Goal: Transaction & Acquisition: Obtain resource

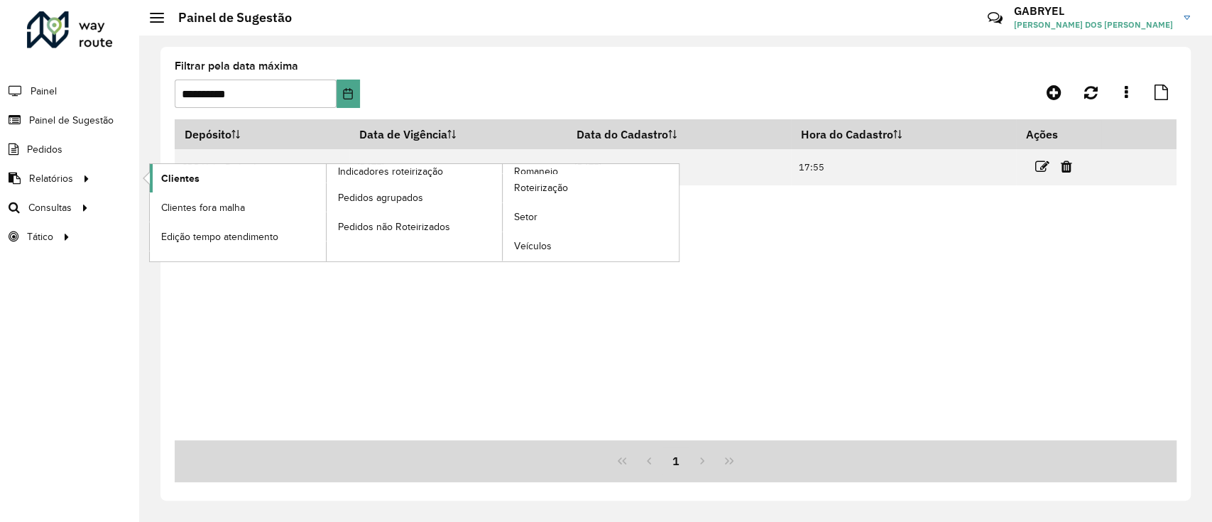
click at [180, 177] on span "Clientes" at bounding box center [180, 178] width 38 height 15
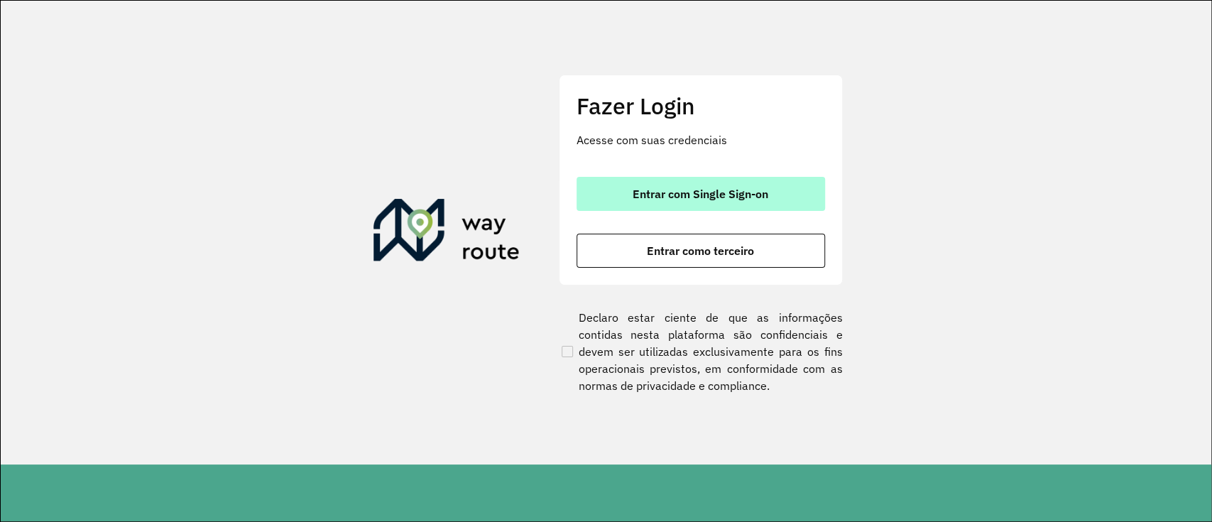
click at [756, 202] on button "Entrar com Single Sign-on" at bounding box center [701, 194] width 249 height 34
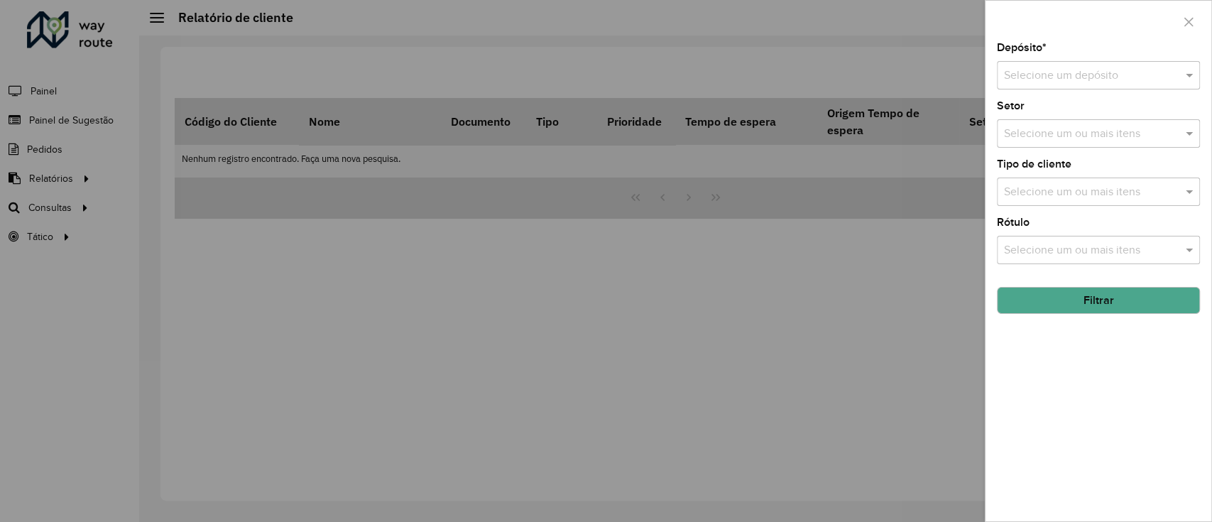
click at [1101, 80] on div "Selecione um depósito" at bounding box center [1098, 75] width 203 height 28
click at [1065, 108] on div "CDD Volta Redonda" at bounding box center [1099, 116] width 202 height 24
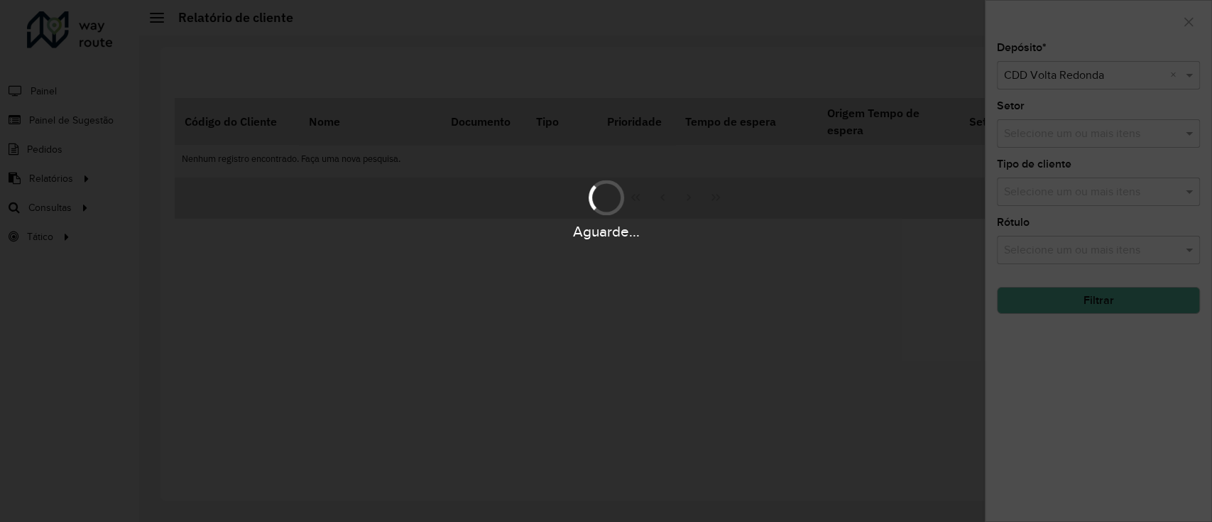
click at [1041, 136] on div "Aguarde..." at bounding box center [606, 261] width 1212 height 522
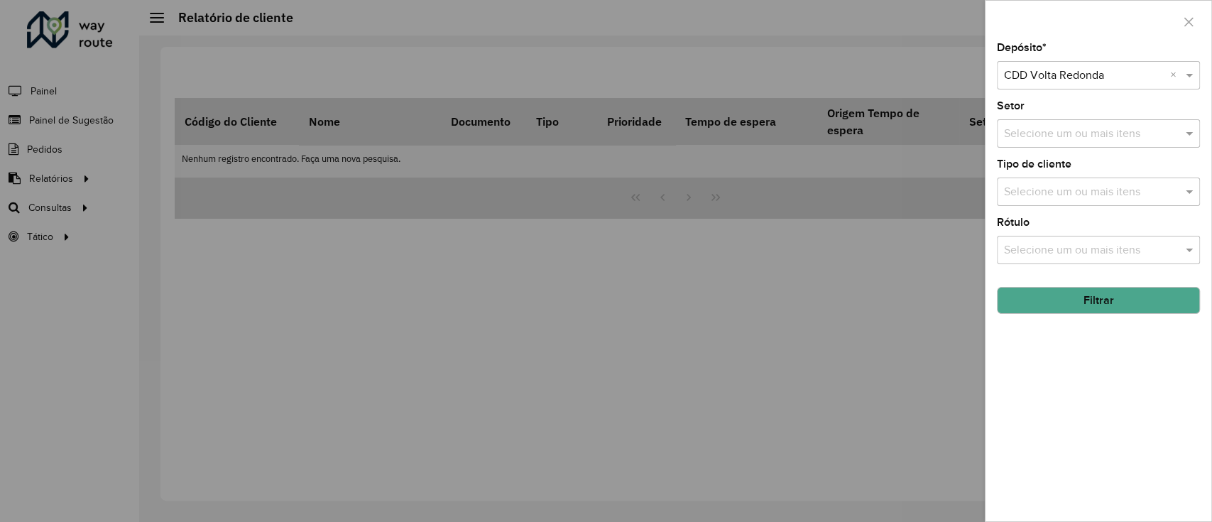
click at [1041, 136] on input "text" at bounding box center [1092, 134] width 182 height 17
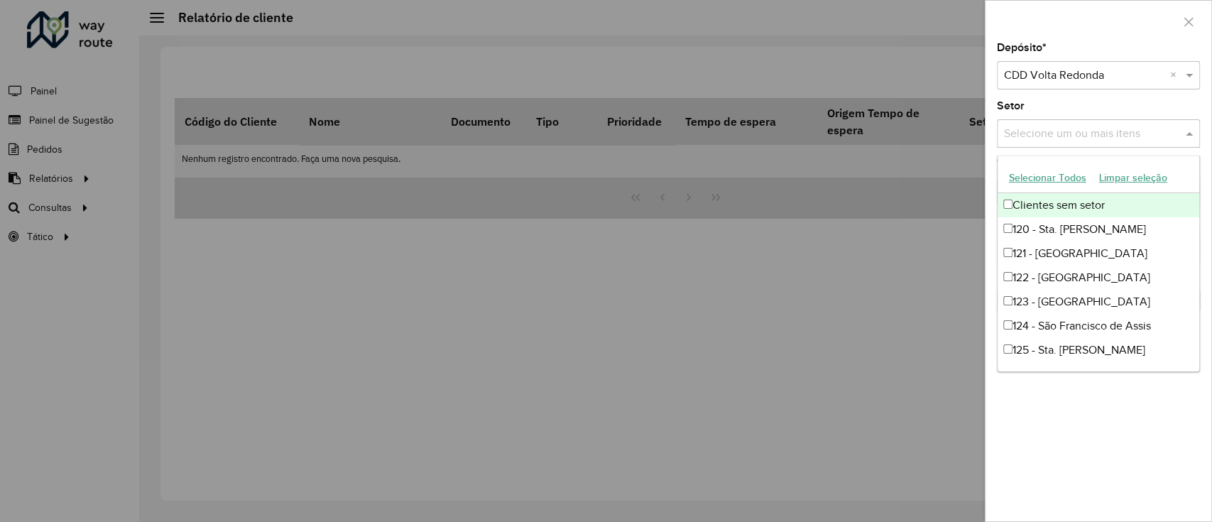
click at [1046, 171] on button "Selecionar Todos" at bounding box center [1048, 178] width 90 height 22
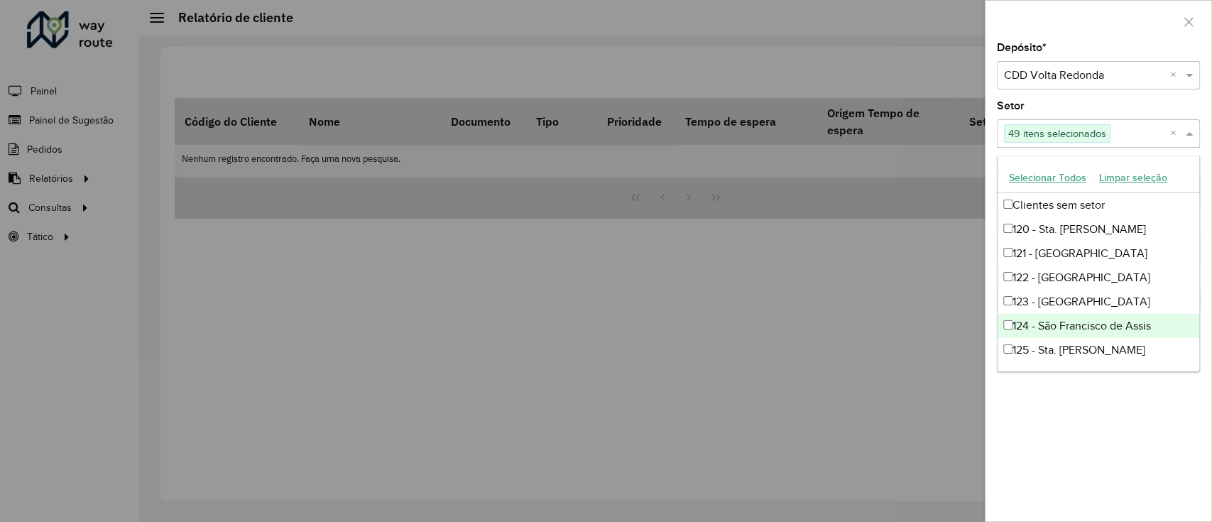
click at [1085, 443] on div "Depósito * Selecione um depósito × CDD Volta Redonda × Setor Selecione um ou ma…" at bounding box center [1099, 282] width 226 height 479
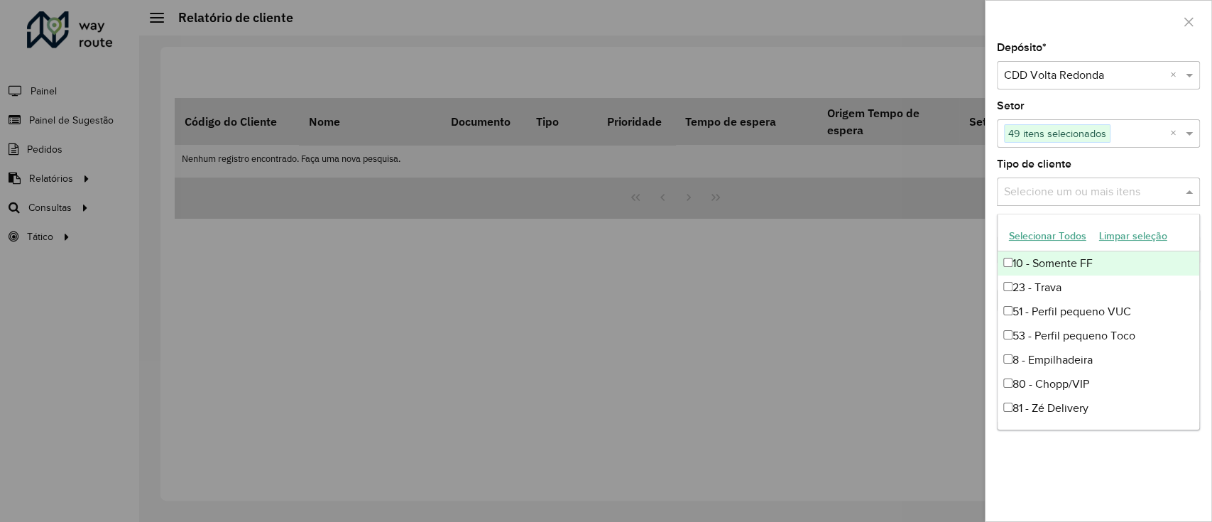
click at [1085, 196] on input "text" at bounding box center [1092, 192] width 182 height 17
click at [1052, 236] on button "Selecionar Todos" at bounding box center [1048, 236] width 90 height 22
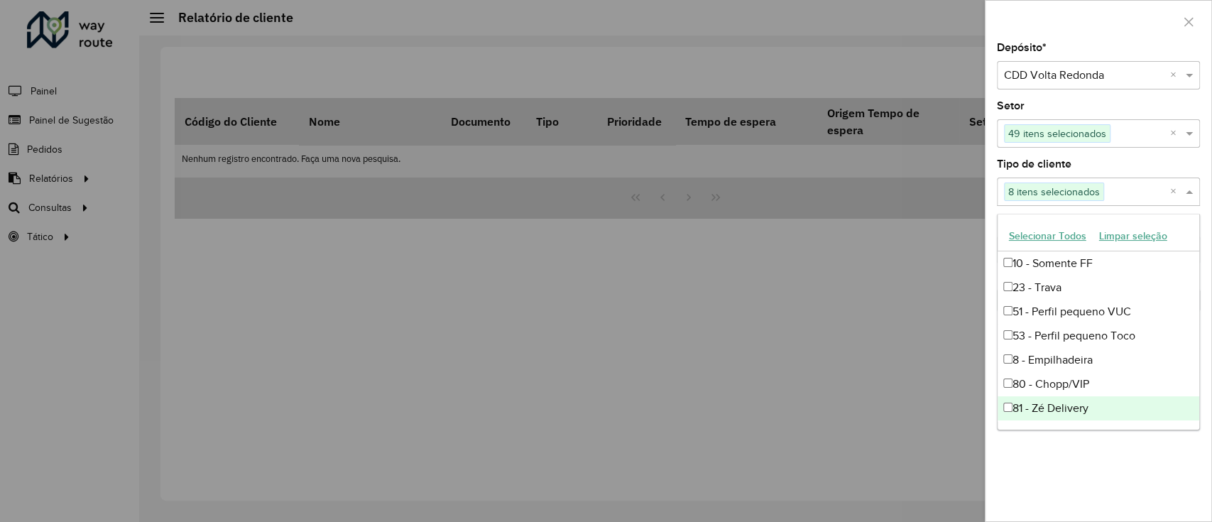
click at [1095, 464] on div "Depósito * Selecione um depósito × CDD Volta Redonda × Setor Selecione um ou ma…" at bounding box center [1099, 282] width 226 height 479
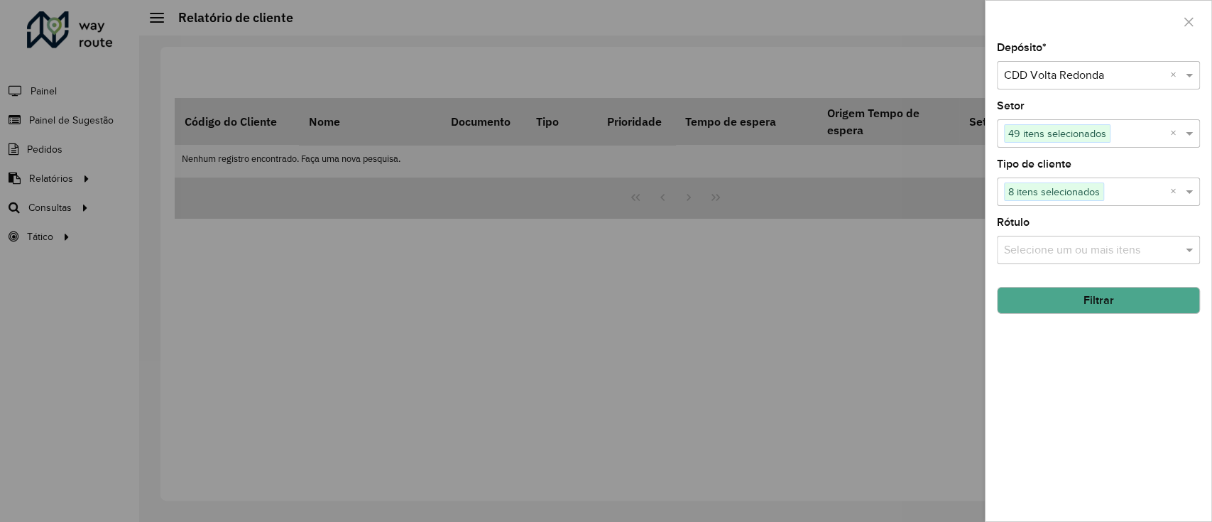
click at [1101, 311] on button "Filtrar" at bounding box center [1098, 300] width 203 height 27
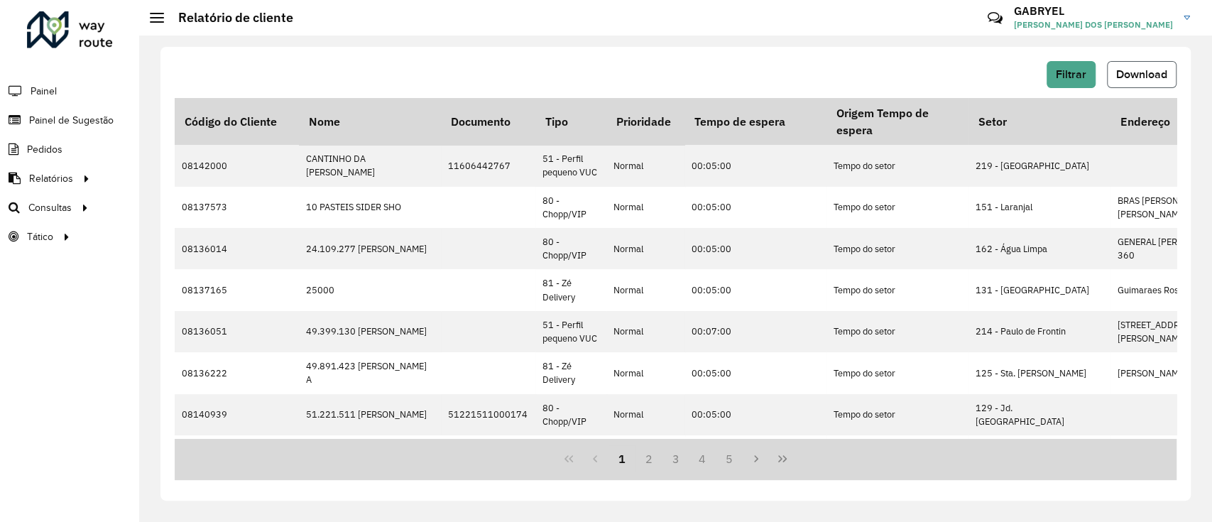
click at [1149, 72] on span "Download" at bounding box center [1142, 74] width 51 height 12
click at [788, 465] on button "Last Page" at bounding box center [782, 458] width 27 height 27
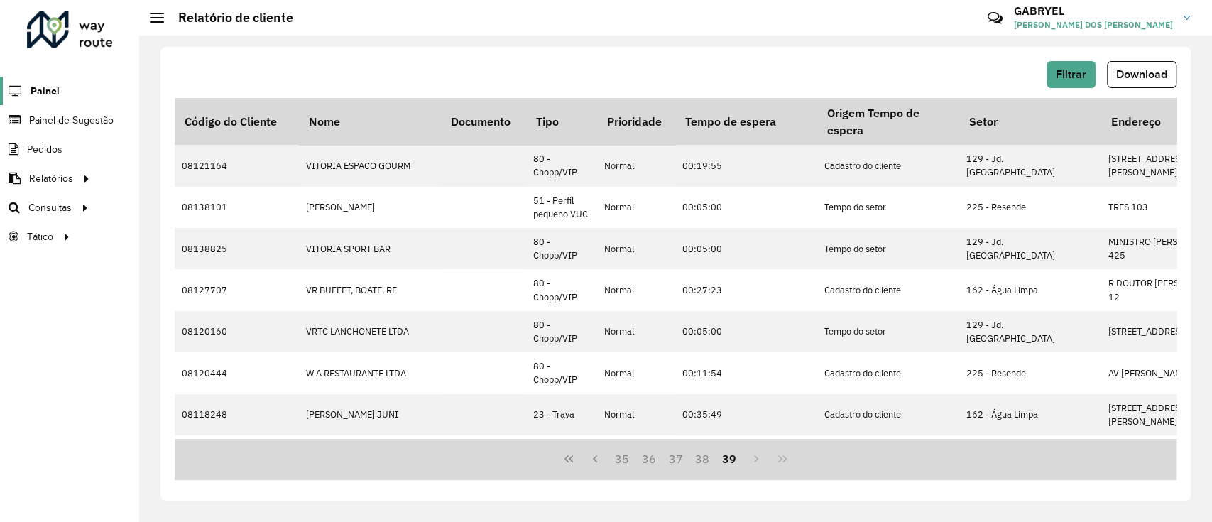
click at [54, 94] on span "Painel" at bounding box center [45, 91] width 29 height 15
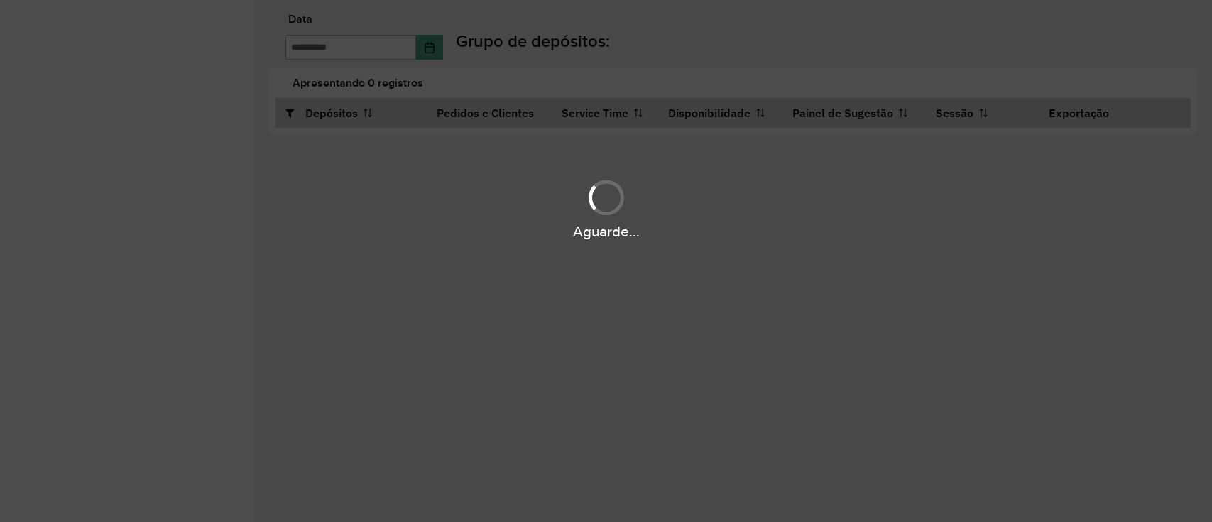
type input "**********"
